Goal: Task Accomplishment & Management: Use online tool/utility

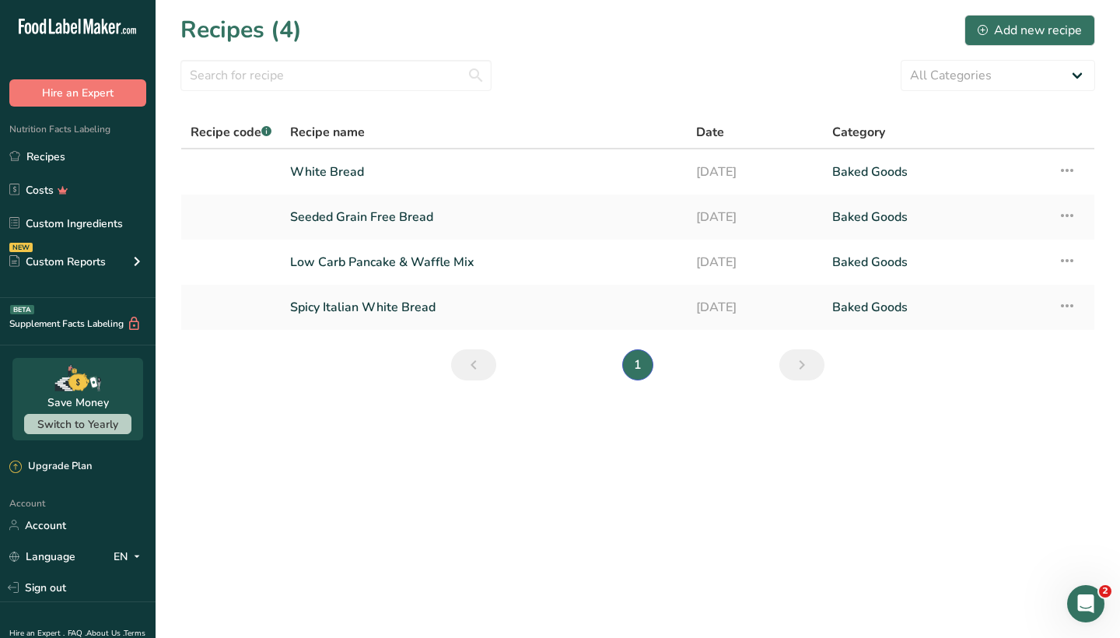
scroll to position [66, 0]
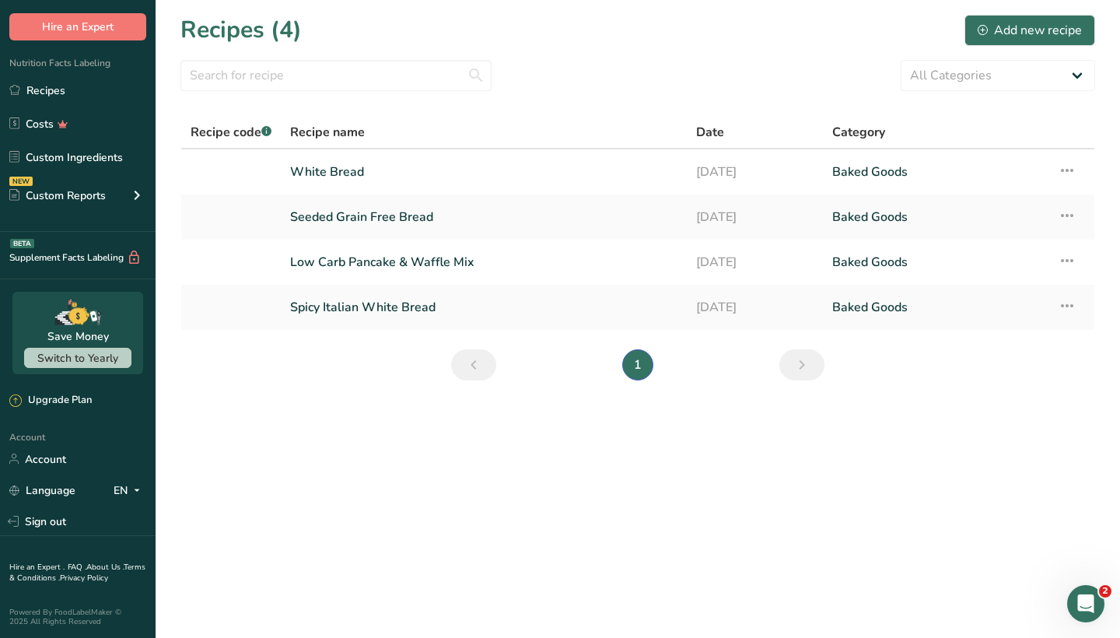
click at [804, 365] on icon "Next page" at bounding box center [802, 365] width 19 height 28
click at [491, 364] on link "Previous page" at bounding box center [473, 364] width 45 height 31
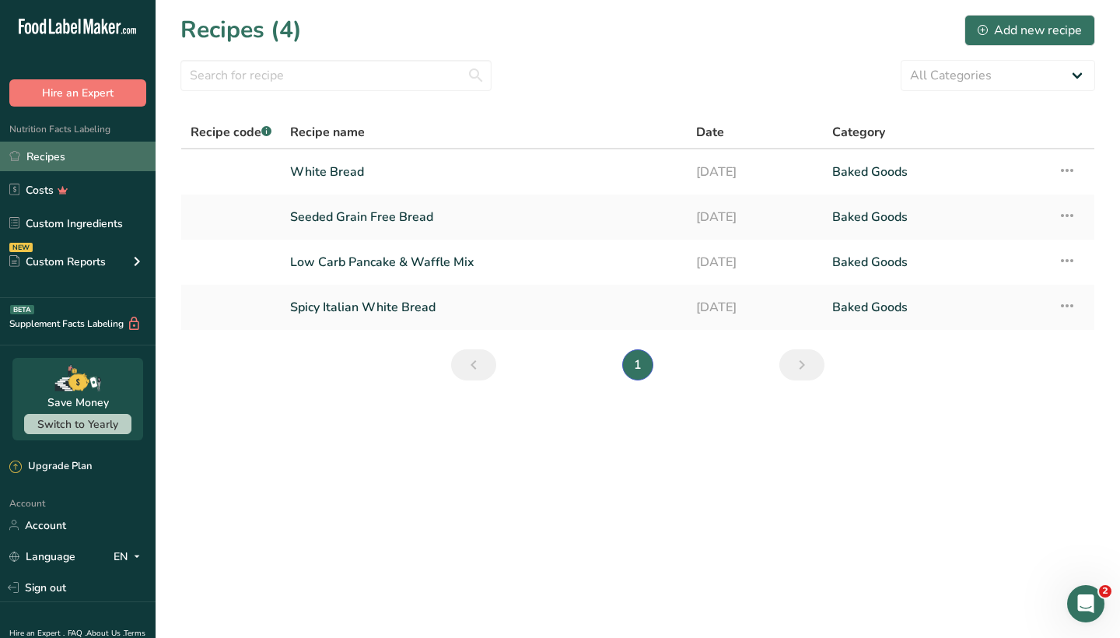
click at [56, 160] on link "Recipes" at bounding box center [78, 157] width 156 height 30
click at [66, 156] on link "Recipes" at bounding box center [78, 157] width 156 height 30
click at [370, 180] on link "White Bread" at bounding box center [483, 172] width 387 height 33
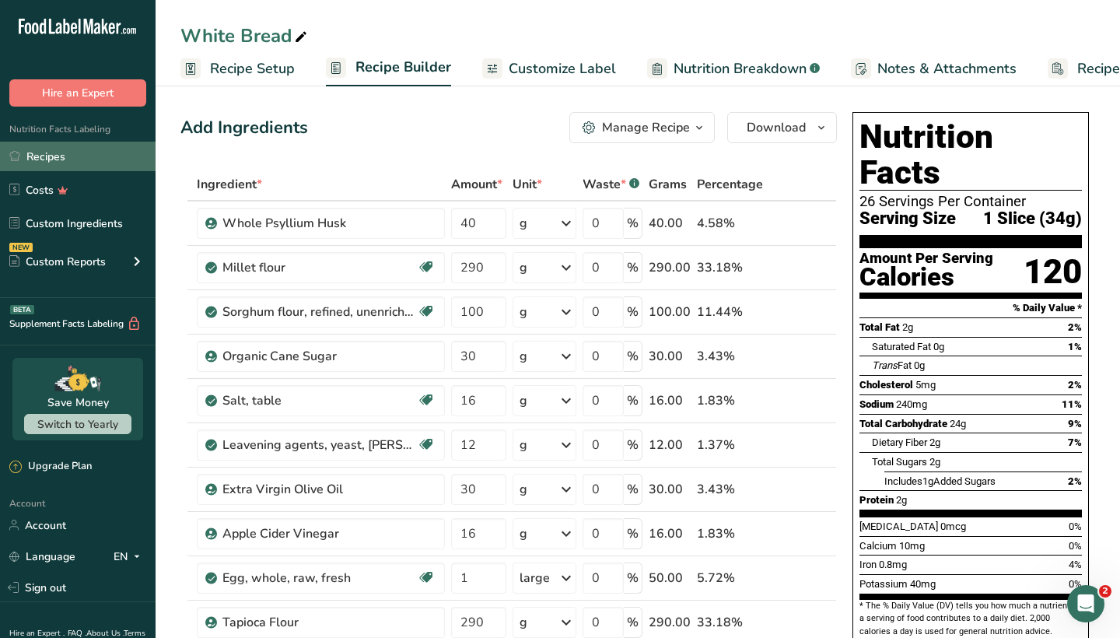
click at [64, 156] on link "Recipes" at bounding box center [78, 157] width 156 height 30
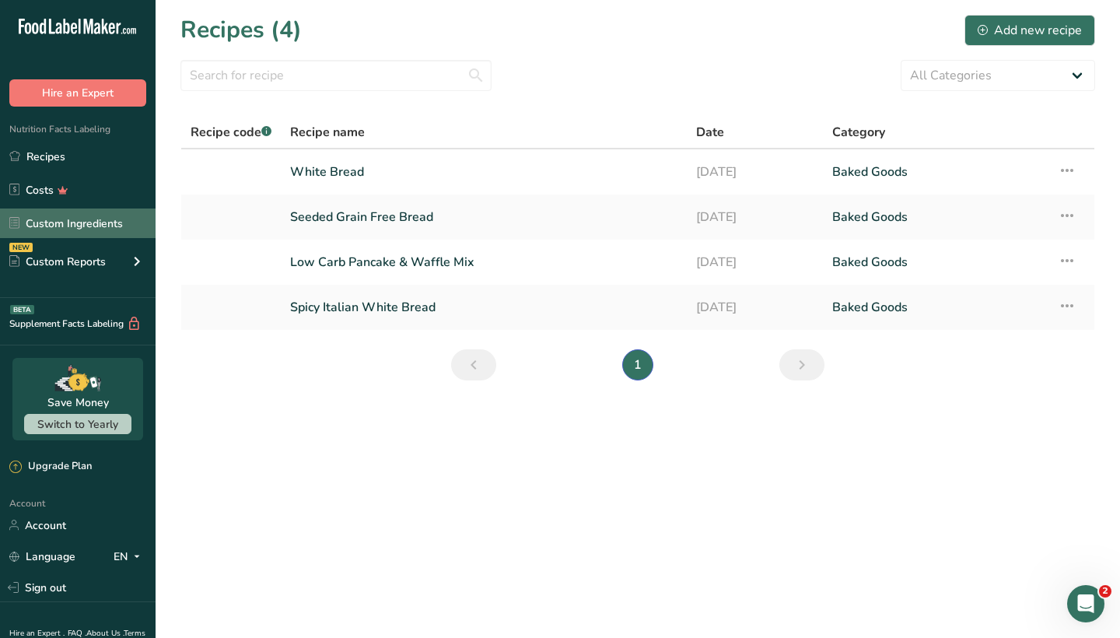
click at [112, 223] on link "Custom Ingredients" at bounding box center [78, 224] width 156 height 30
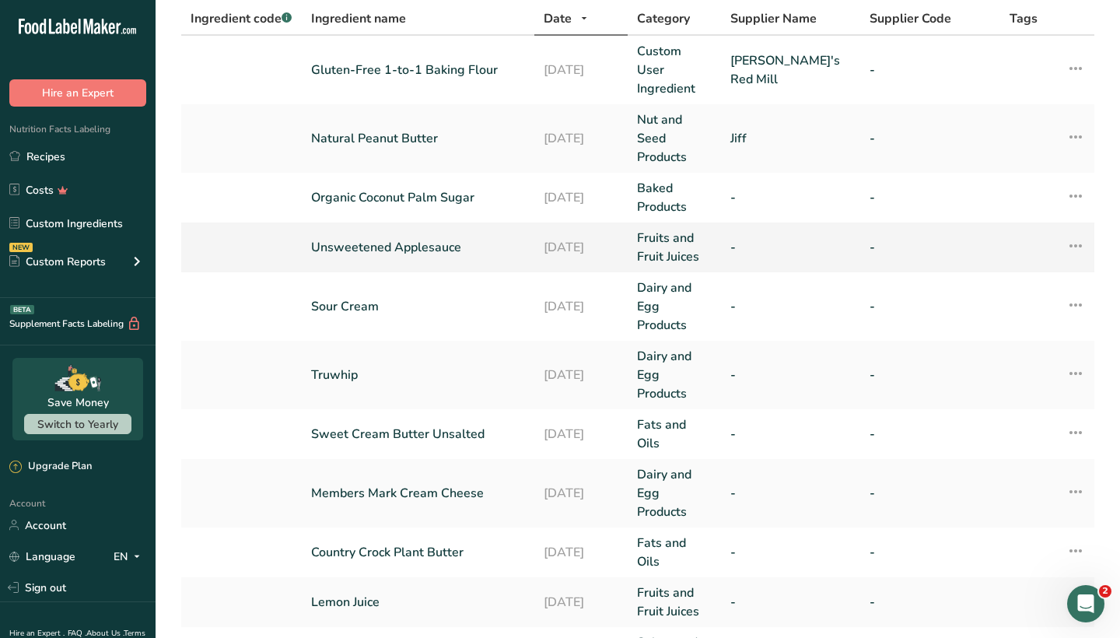
scroll to position [107, 0]
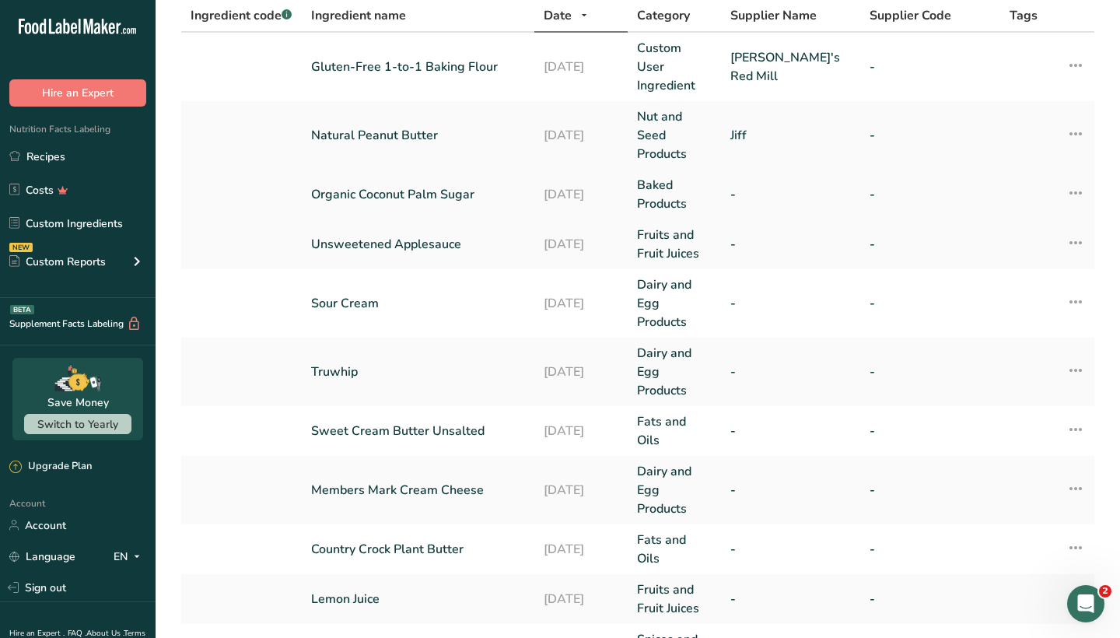
click at [737, 188] on td "-" at bounding box center [791, 195] width 140 height 50
click at [658, 177] on link "Baked Products" at bounding box center [674, 194] width 75 height 37
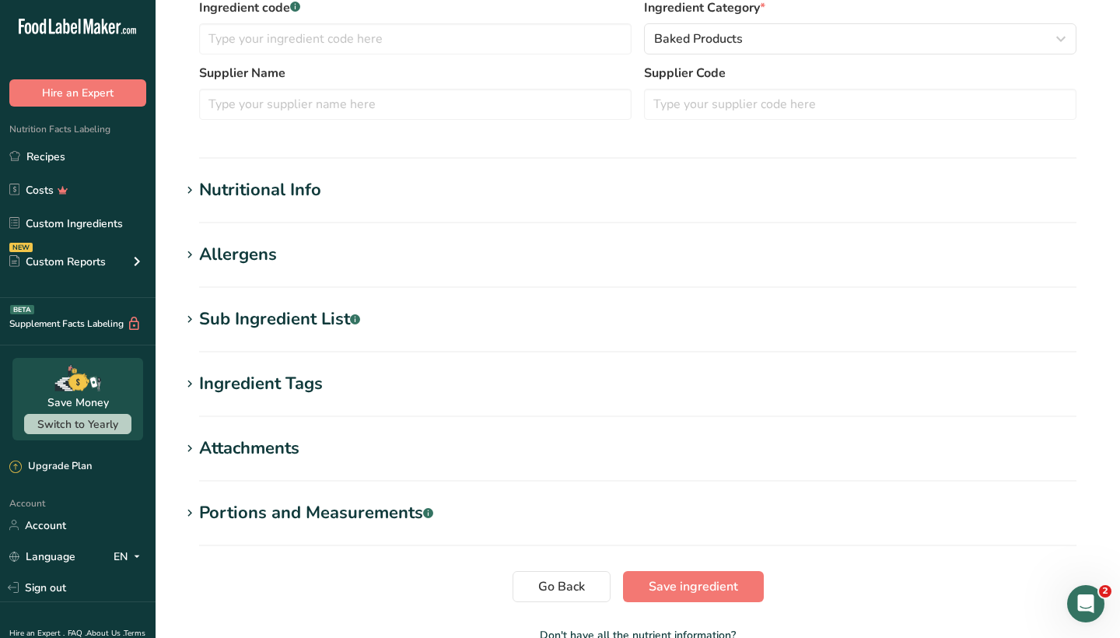
scroll to position [395, 0]
click at [435, 204] on section "Nutritional Info Serving Size .a-a{fill:#347362;}.b-a{fill:#fff;} Add ingredien…" at bounding box center [638, 199] width 915 height 46
click at [310, 189] on div "Nutritional Info" at bounding box center [260, 189] width 122 height 26
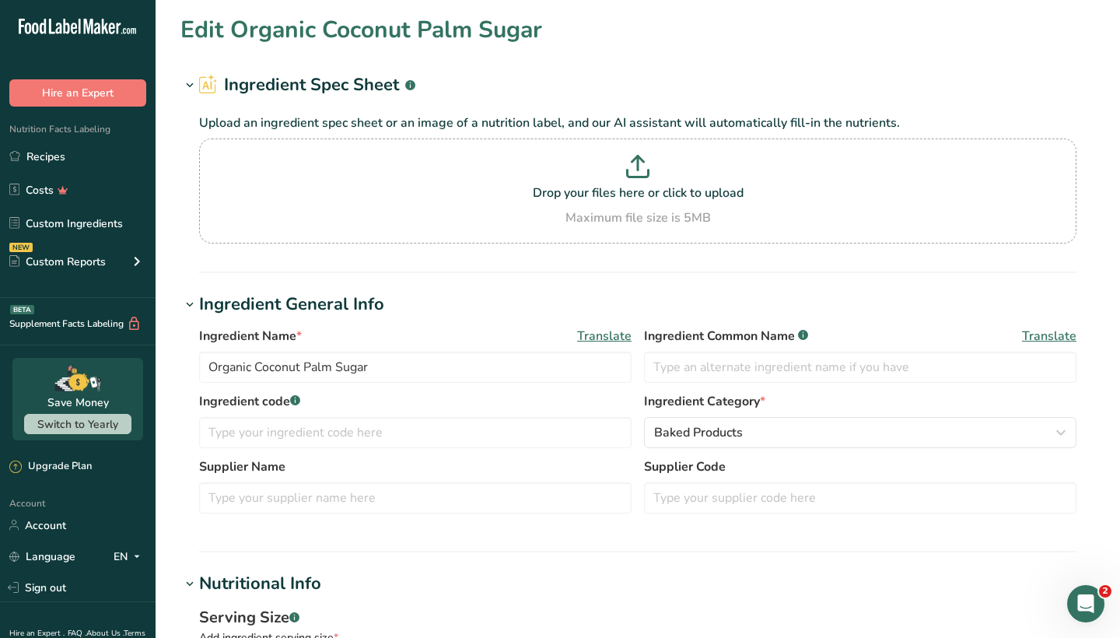
scroll to position [0, 0]
click at [74, 154] on link "Recipes" at bounding box center [78, 157] width 156 height 30
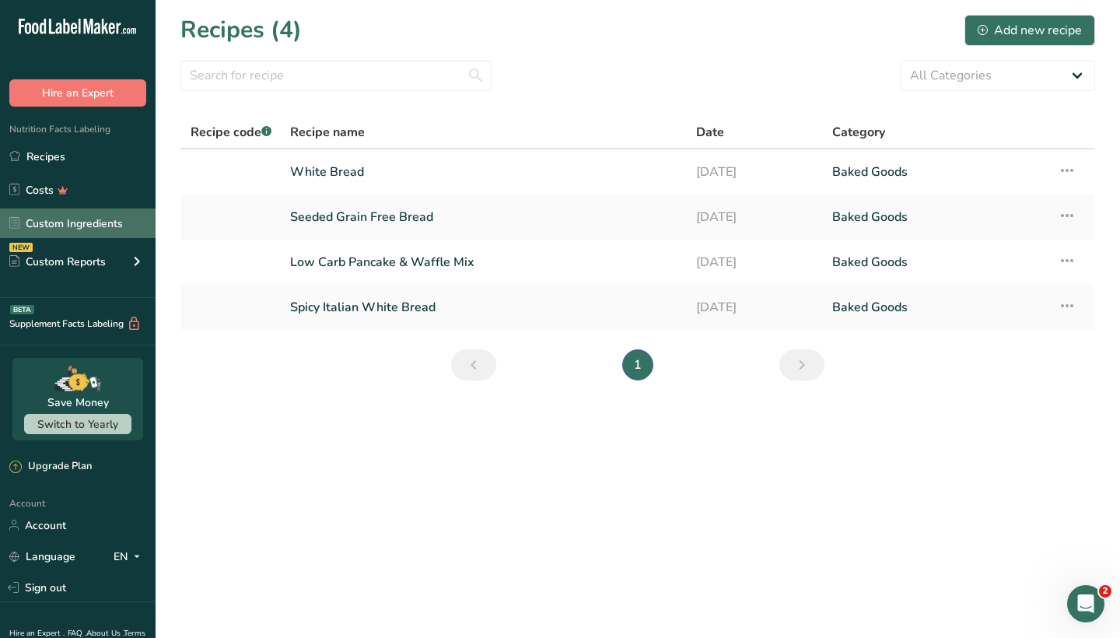
click at [89, 223] on link "Custom Ingredients" at bounding box center [78, 224] width 156 height 30
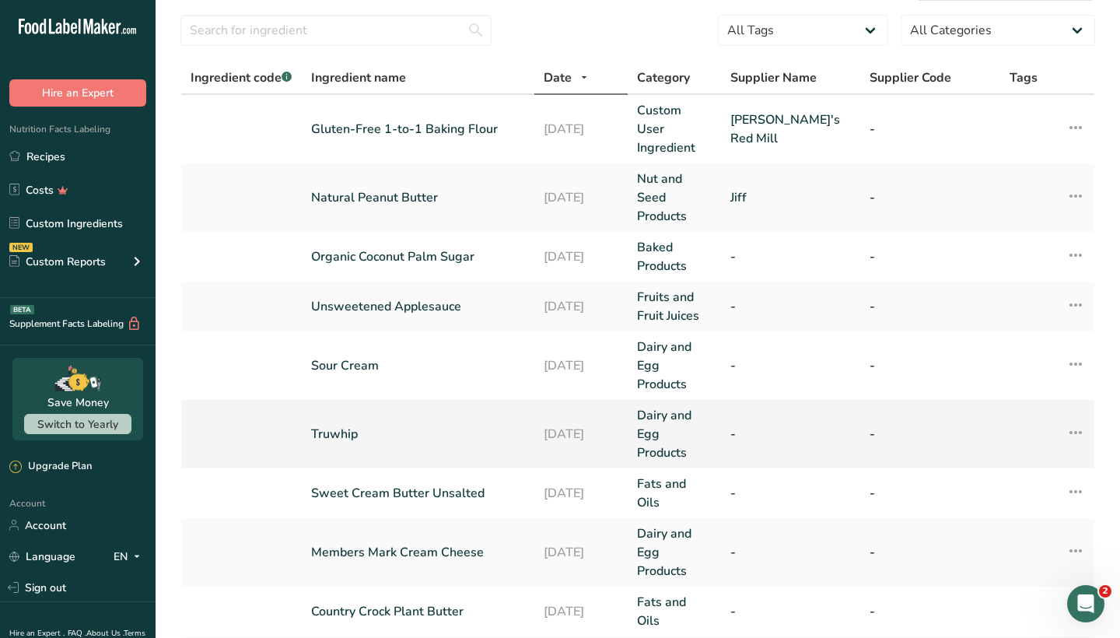
scroll to position [40, 0]
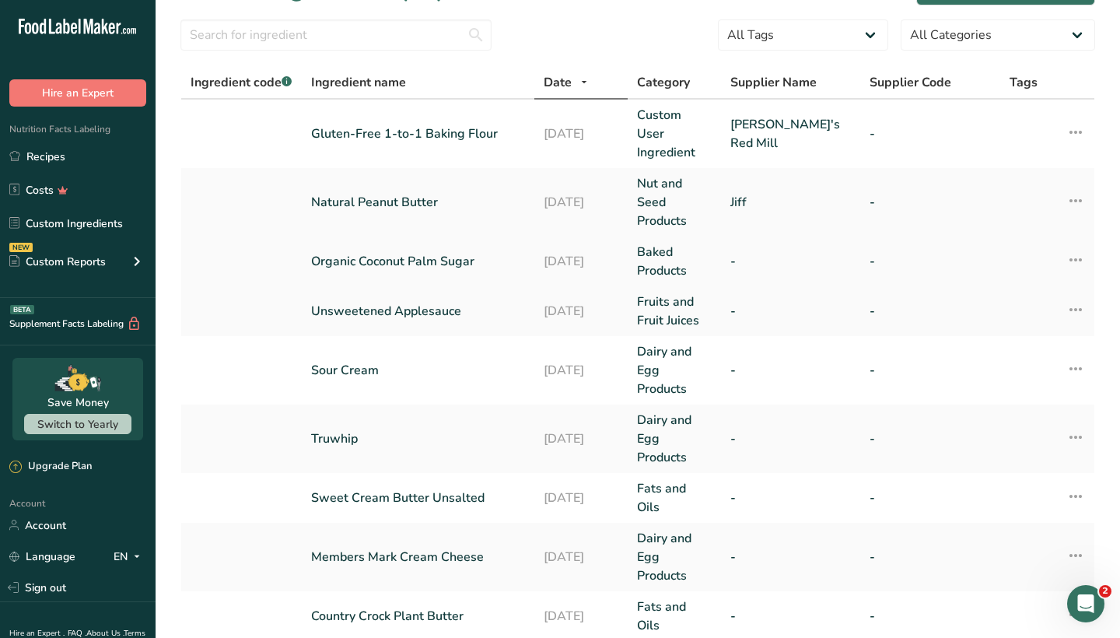
click at [627, 242] on td "[DATE]" at bounding box center [581, 262] width 93 height 50
click at [692, 296] on link "Fruits and Fruit Juices" at bounding box center [674, 311] width 75 height 37
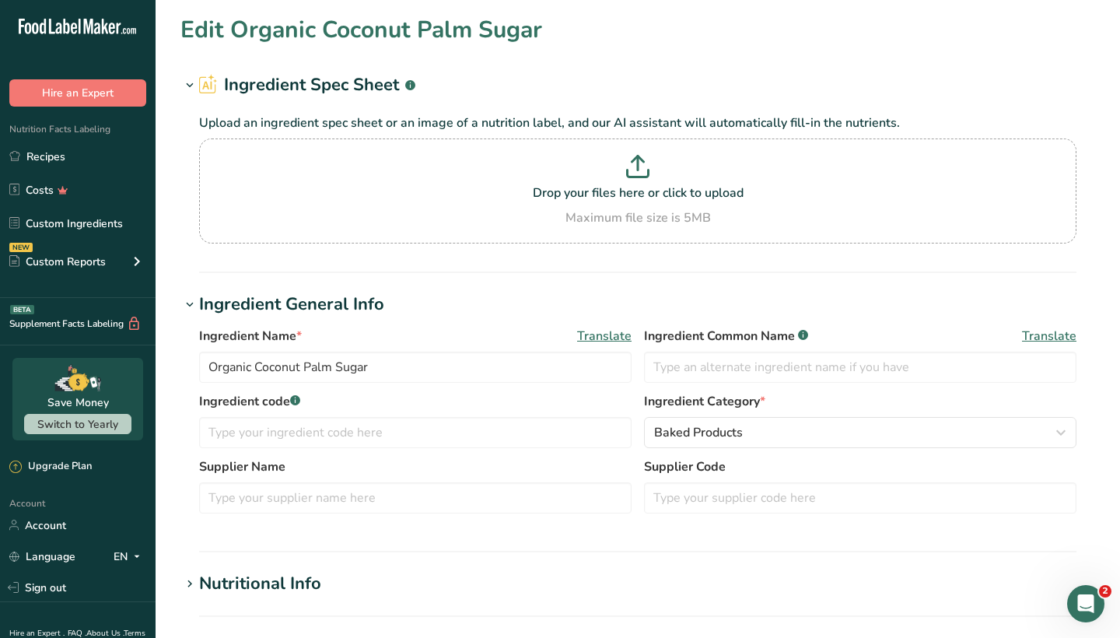
type input "Unsweetened Applesauce"
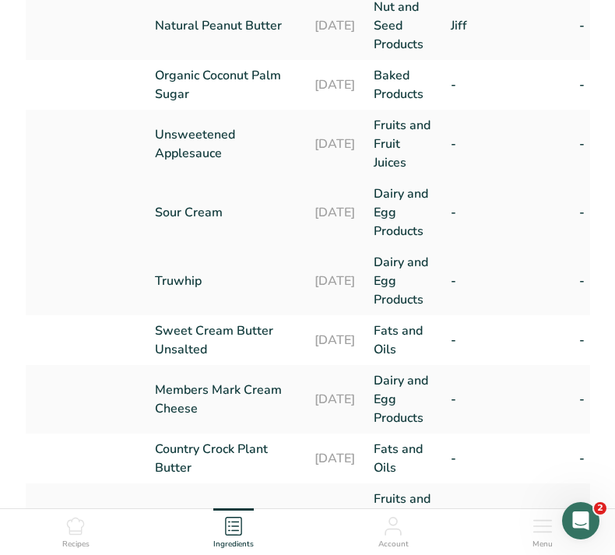
scroll to position [237, 0]
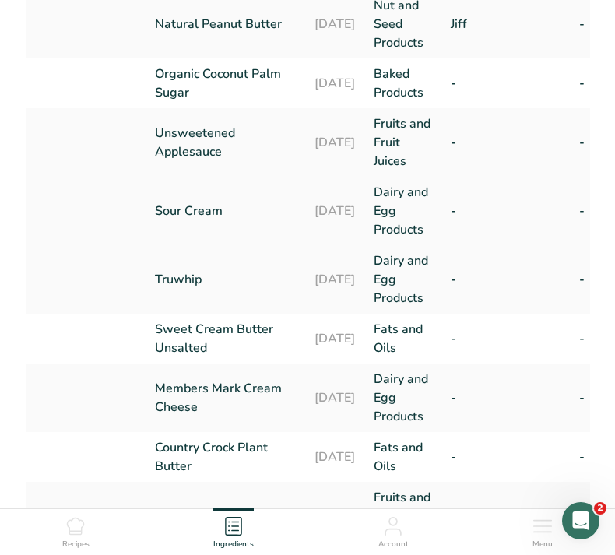
click at [373, 214] on link "Dairy and Egg Products" at bounding box center [402, 211] width 58 height 56
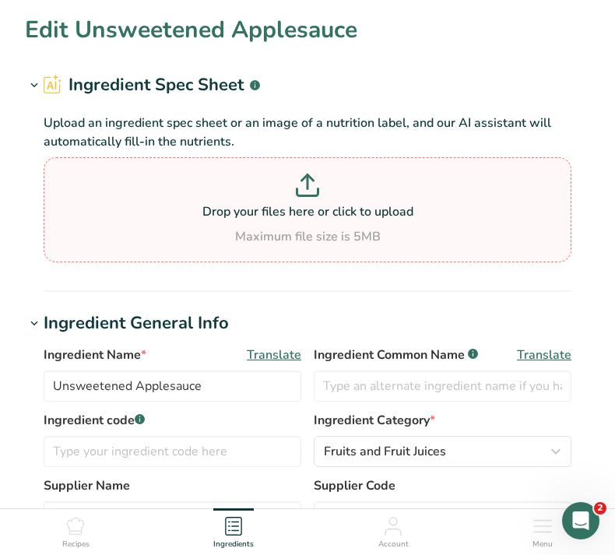
type input "Sour Cream"
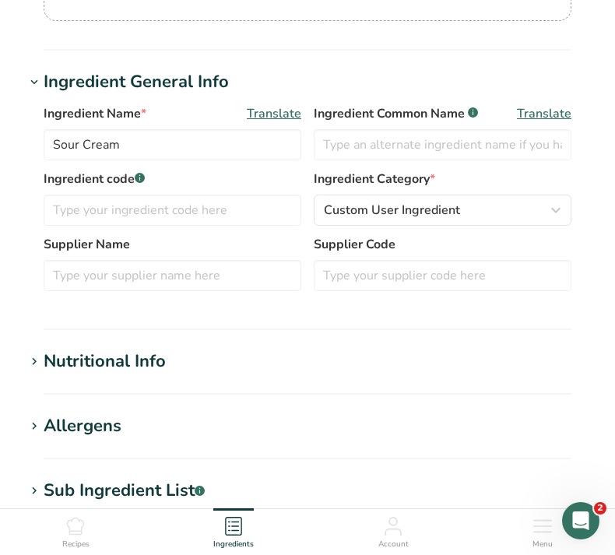
scroll to position [244, 0]
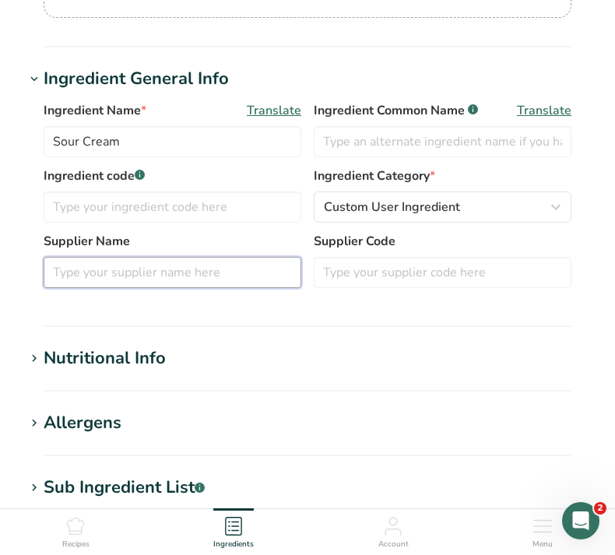
click at [183, 277] on input "text" at bounding box center [173, 272] width 258 height 31
type input "w"
click at [30, 271] on div "Ingredient Name * Translate Sour Cream Ingredient Common Name .a-a{fill:#347362…" at bounding box center [307, 199] width 565 height 215
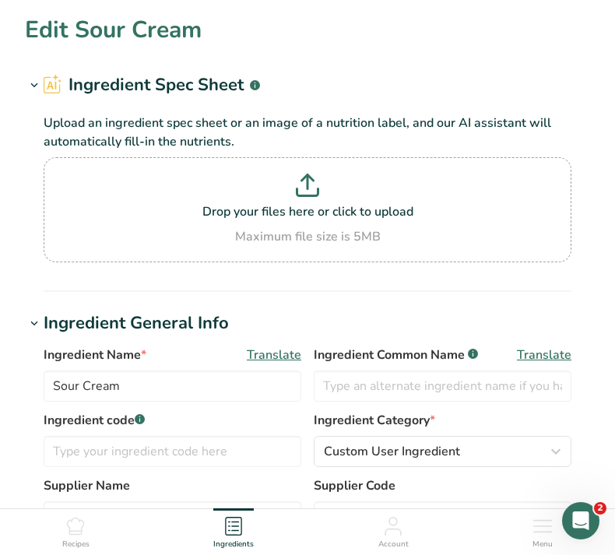
scroll to position [0, 0]
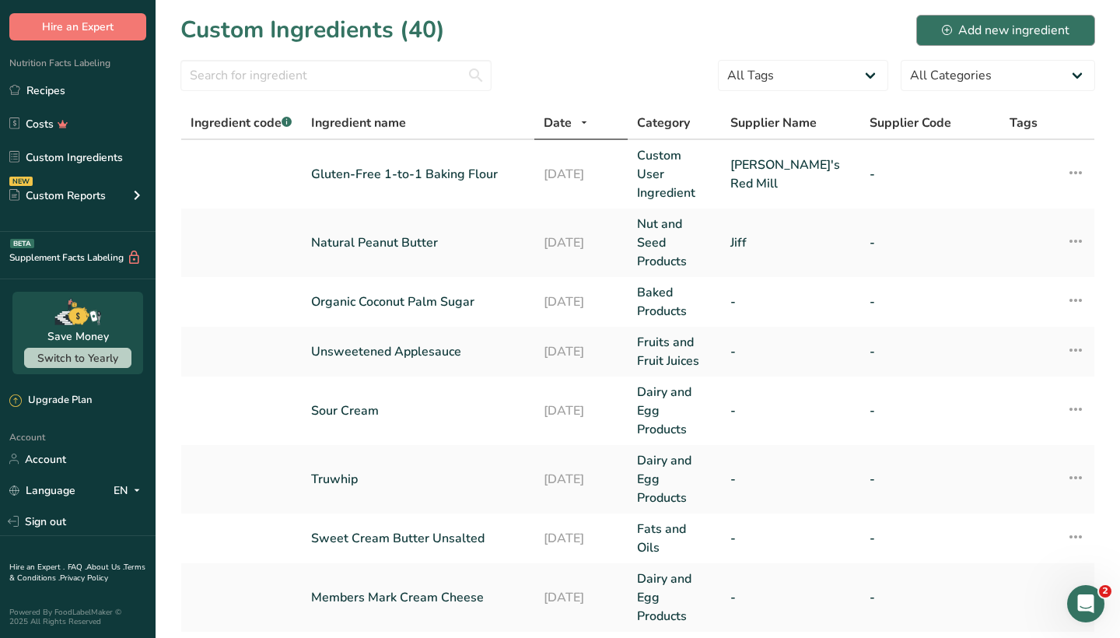
click at [982, 31] on div "Add new ingredient" at bounding box center [1006, 30] width 128 height 19
